Goal: Task Accomplishment & Management: Use online tool/utility

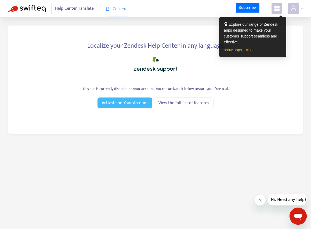
click at [136, 105] on span "Activate on Your Account" at bounding box center [125, 103] width 46 height 7
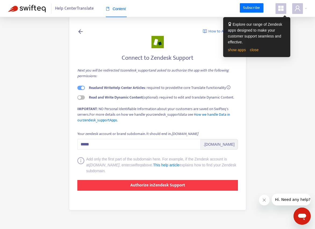
click at [111, 184] on button "Authorize in Zendesk Support" at bounding box center [157, 185] width 160 height 11
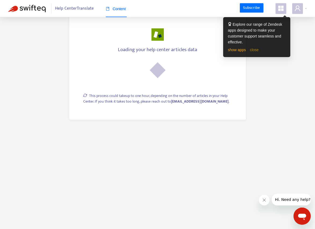
click at [257, 49] on link "close" at bounding box center [253, 50] width 9 height 4
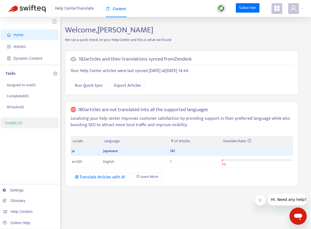
click at [261, 44] on div "Welcome, Takuya Oka We ran a quick check on your Help Center and this is what w…" at bounding box center [181, 182] width 241 height 314
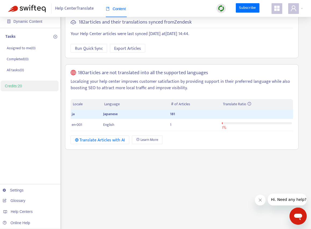
scroll to position [25, 0]
